Goal: Use online tool/utility: Utilize a website feature to perform a specific function

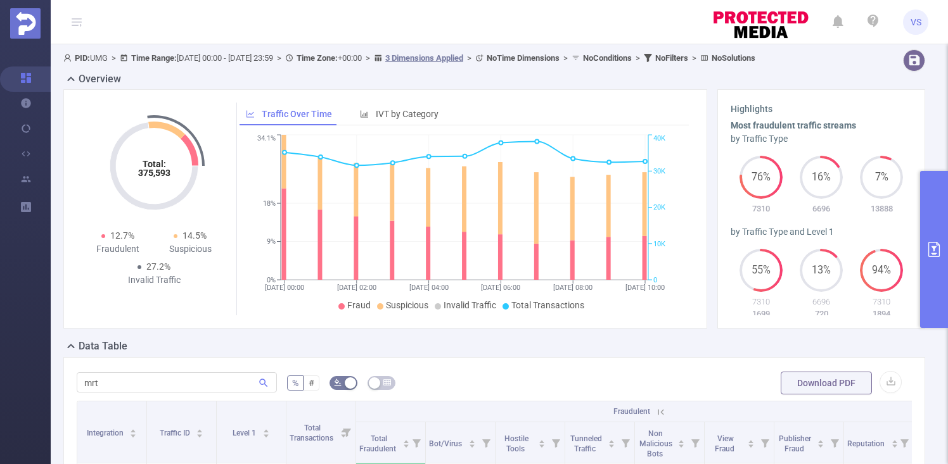
click at [936, 280] on button "primary" at bounding box center [934, 249] width 28 height 157
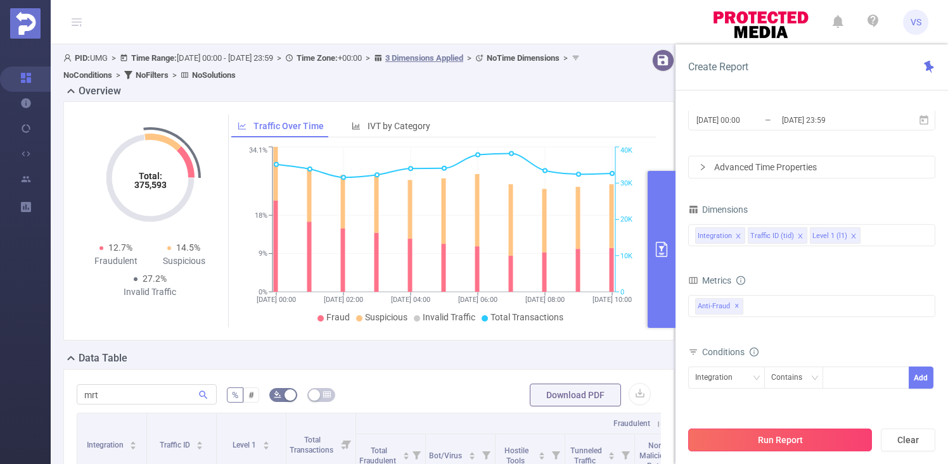
click at [767, 440] on button "Run Report" at bounding box center [780, 440] width 184 height 23
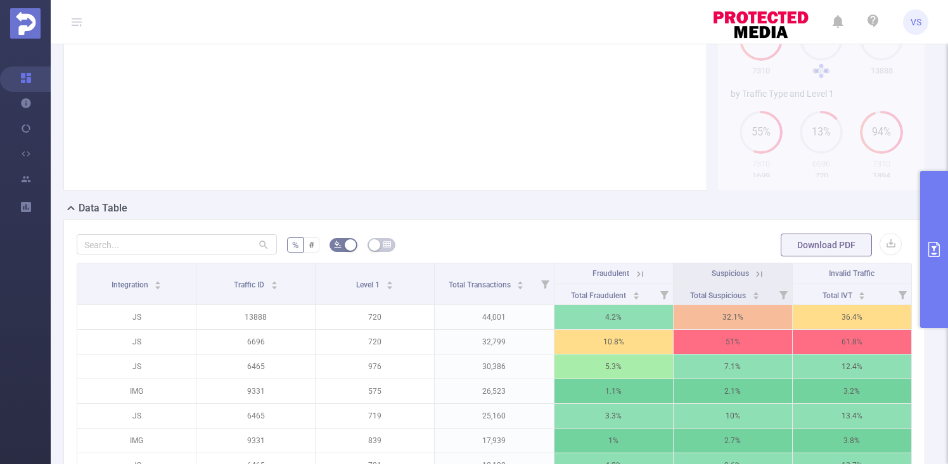
scroll to position [148, 0]
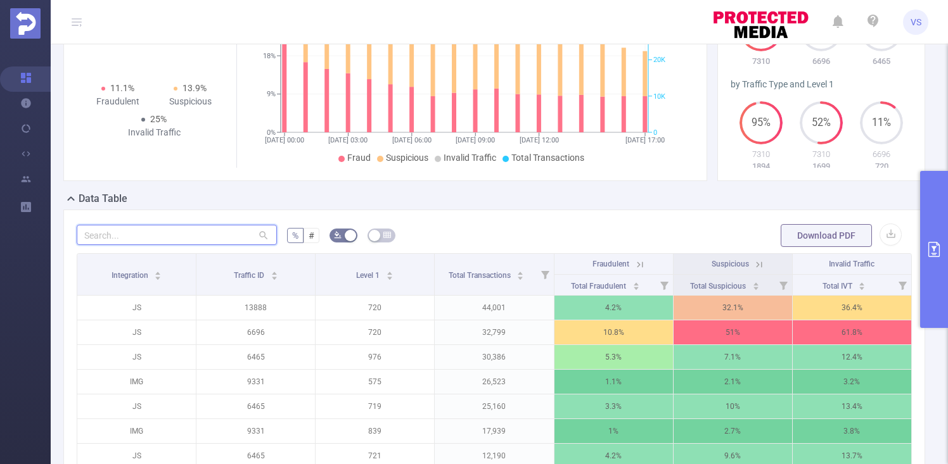
click at [196, 241] on input "text" at bounding box center [177, 235] width 200 height 20
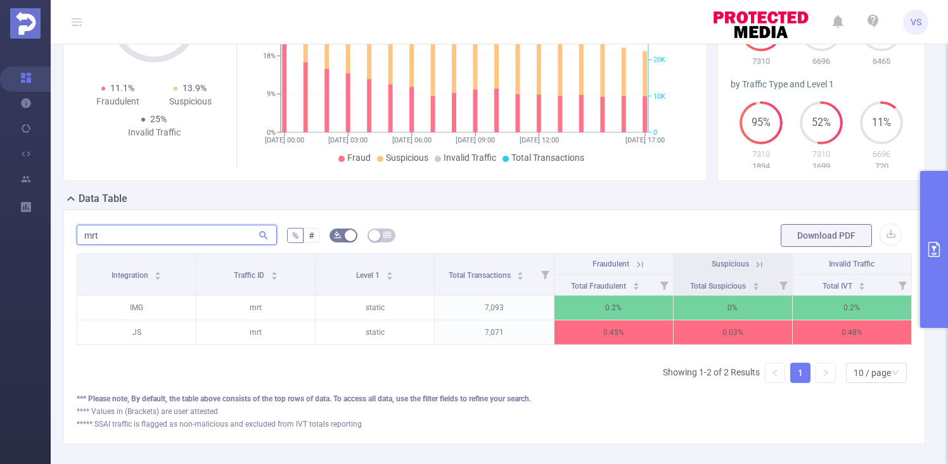
type input "mrt"
click at [939, 270] on button "primary" at bounding box center [934, 249] width 28 height 157
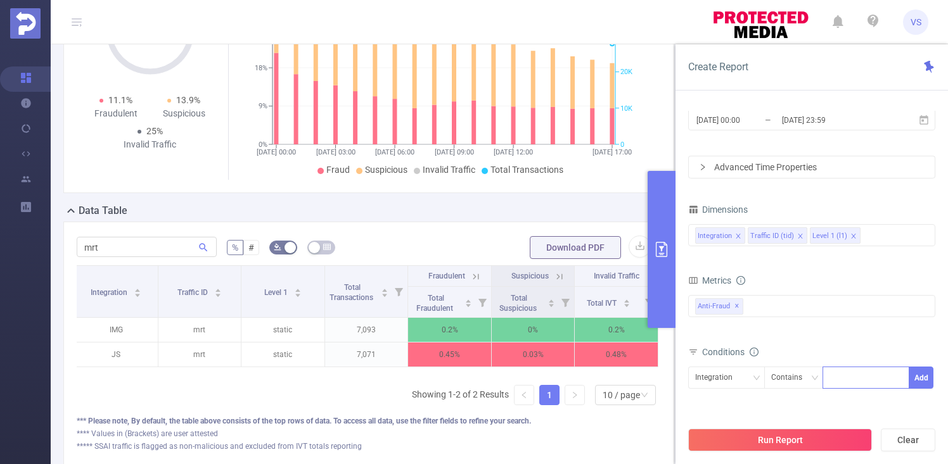
click at [864, 378] on div at bounding box center [865, 378] width 73 height 21
click at [759, 381] on icon "icon: down" at bounding box center [756, 378] width 8 height 9
click at [745, 421] on li "Traffic ID (tid)" at bounding box center [726, 424] width 77 height 20
click at [846, 384] on div at bounding box center [865, 378] width 73 height 21
type input "mrt"
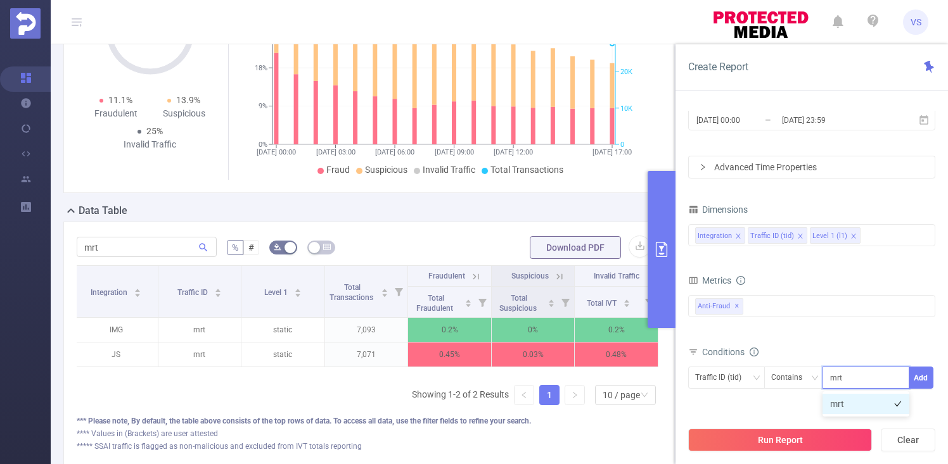
click at [886, 406] on li "mrt" at bounding box center [865, 404] width 87 height 20
click at [925, 374] on button "Add" at bounding box center [921, 378] width 25 height 22
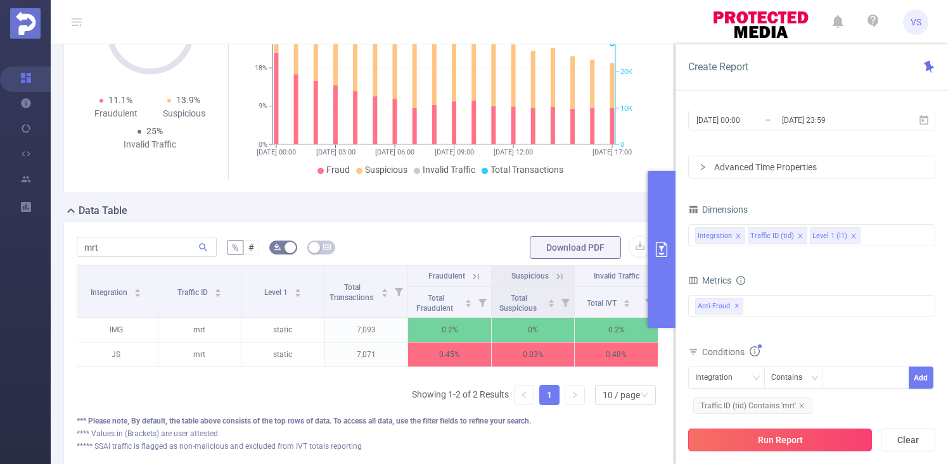
click at [782, 444] on button "Run Report" at bounding box center [780, 440] width 184 height 23
